Goal: Information Seeking & Learning: Compare options

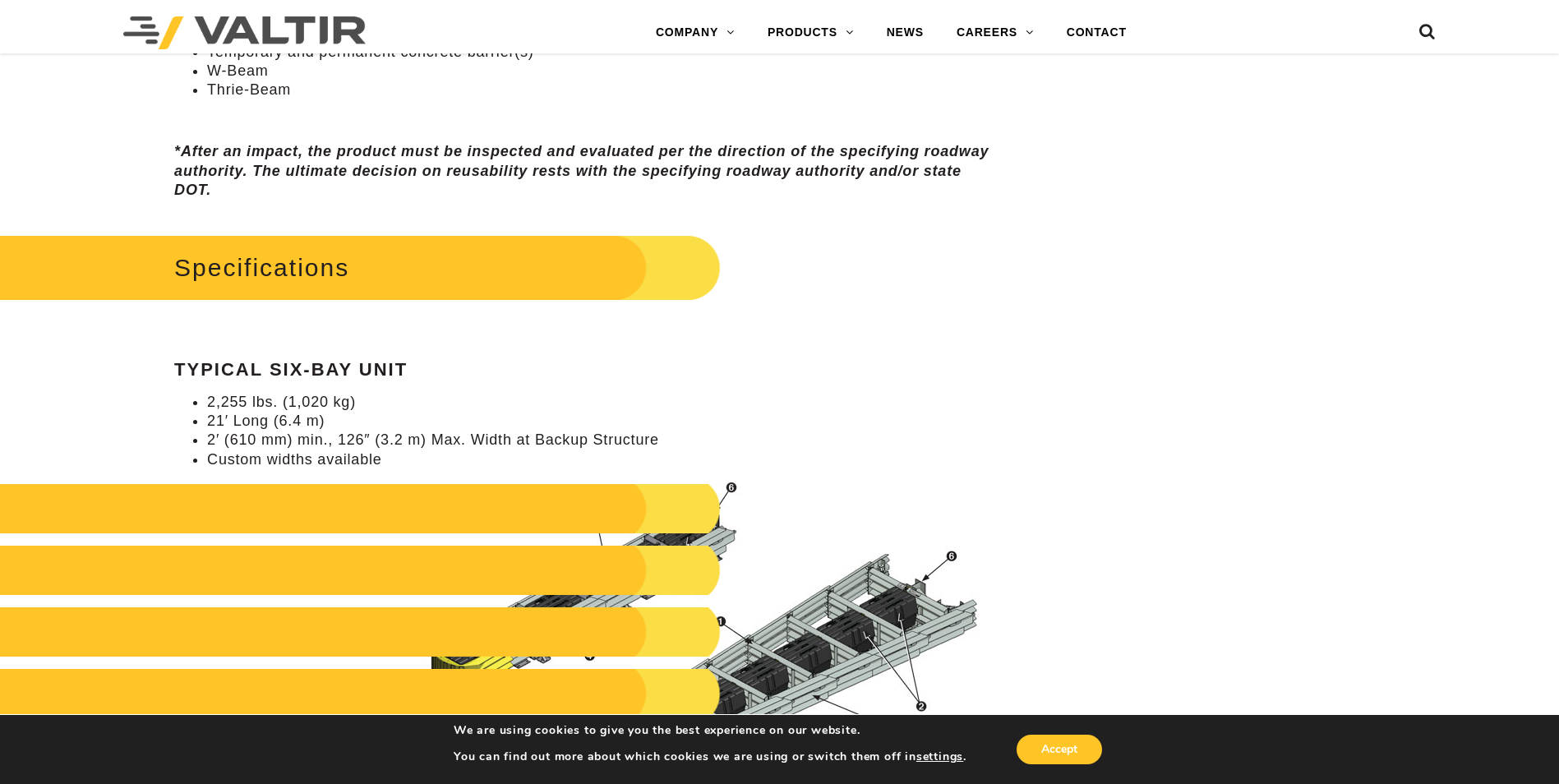
scroll to position [1644, 0]
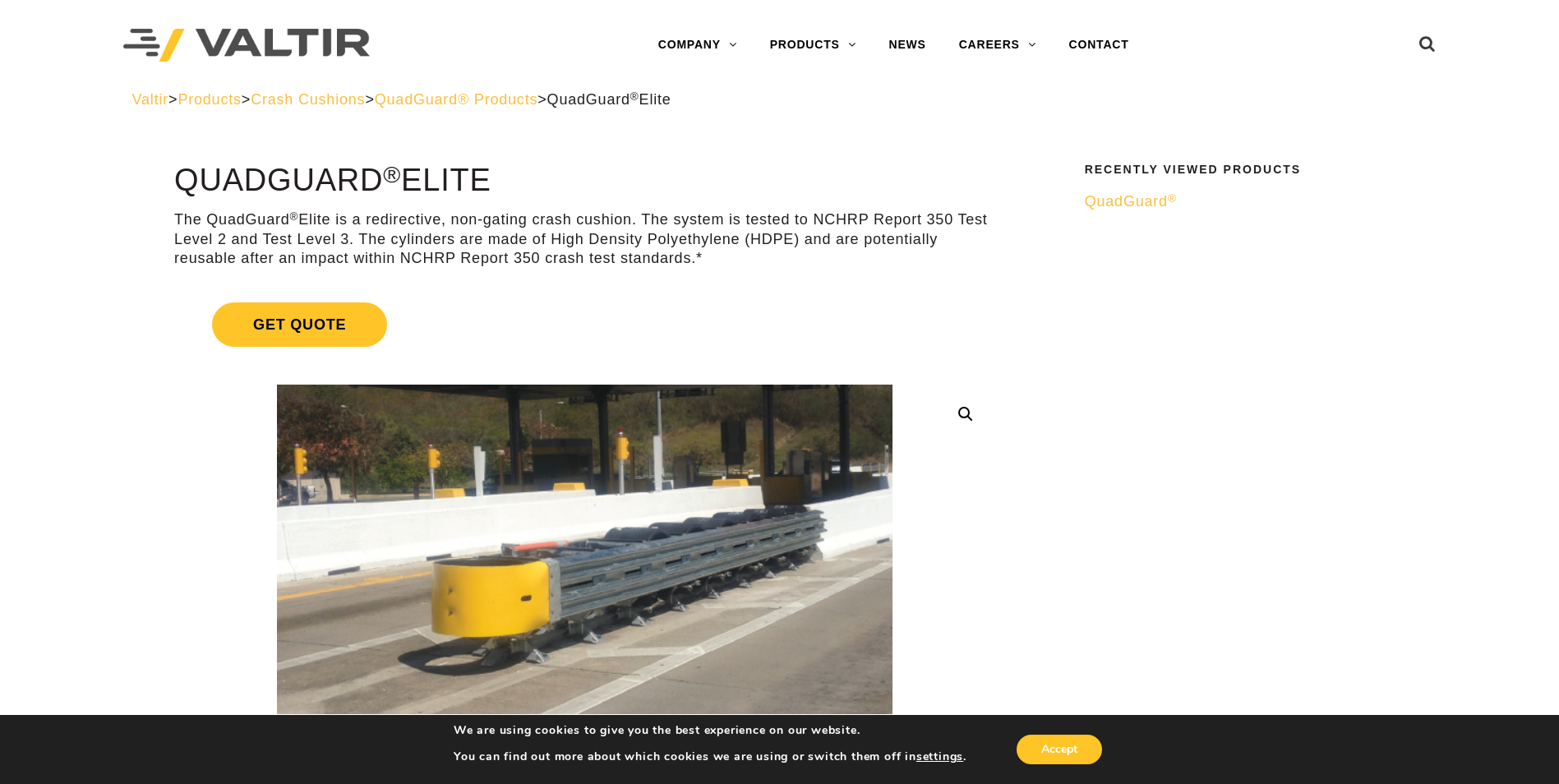
drag, startPoint x: 530, startPoint y: 99, endPoint x: 565, endPoint y: 107, distance: 35.9
click at [530, 99] on span "QuadGuard® Products" at bounding box center [456, 99] width 163 height 16
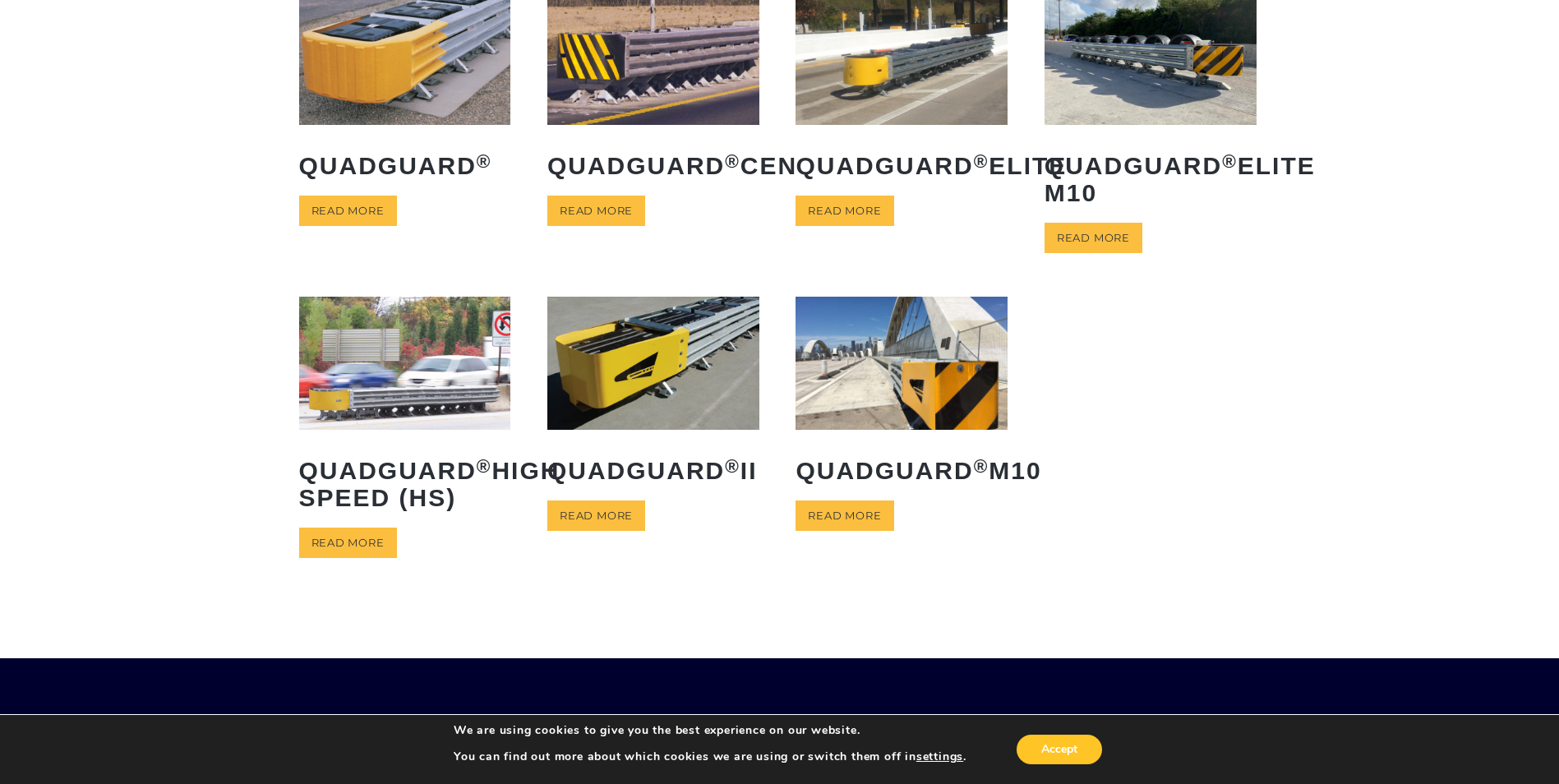
scroll to position [164, 0]
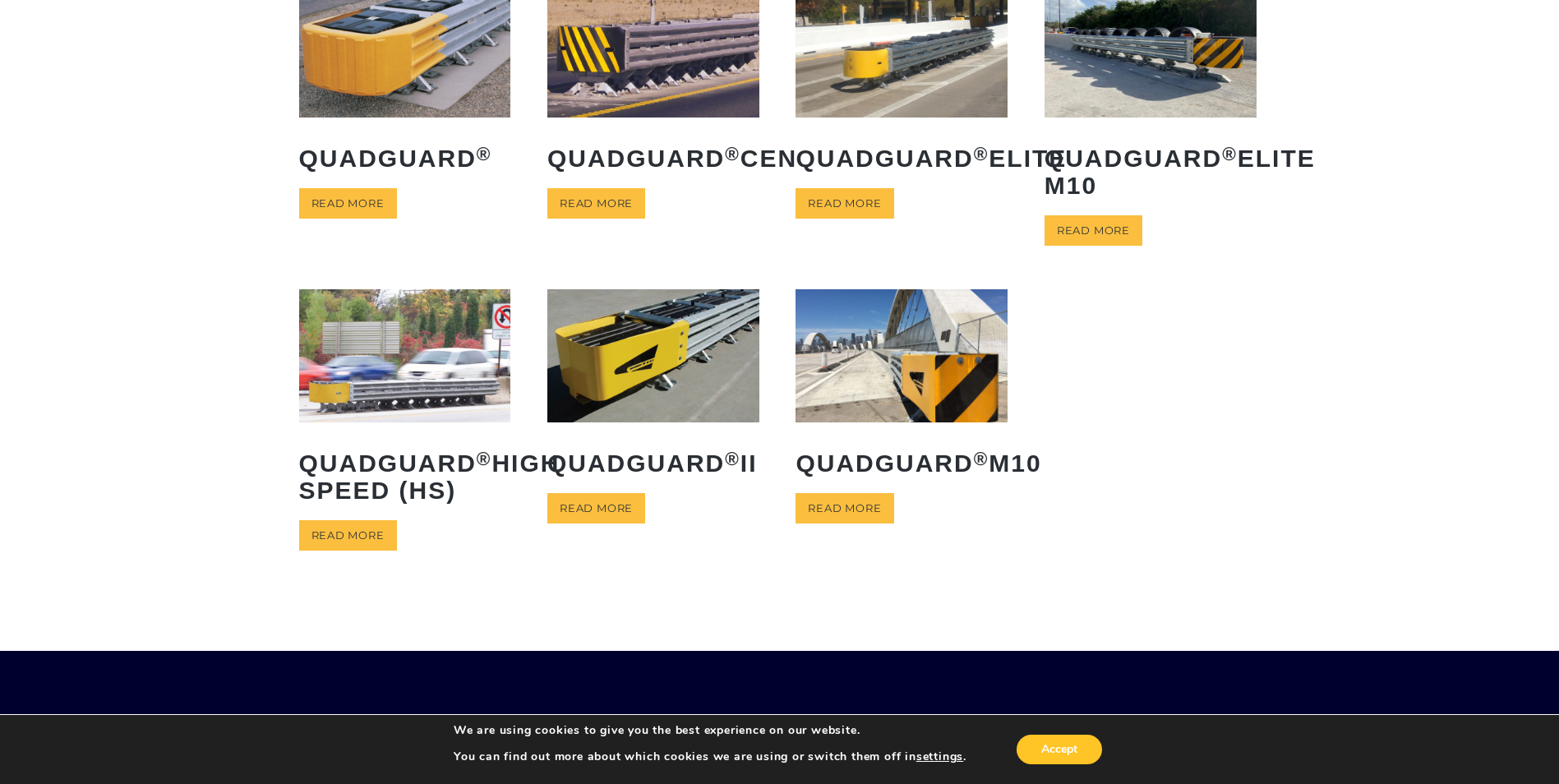
click at [908, 330] on img at bounding box center [901, 355] width 212 height 132
click at [640, 342] on img at bounding box center [653, 355] width 212 height 132
